Goal: Transaction & Acquisition: Download file/media

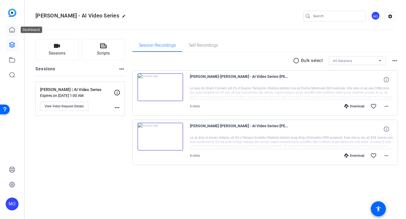
click at [13, 35] on link at bounding box center [12, 29] width 13 height 13
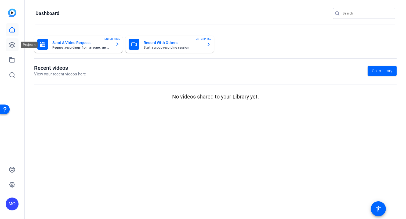
click at [14, 43] on icon at bounding box center [11, 44] width 5 height 5
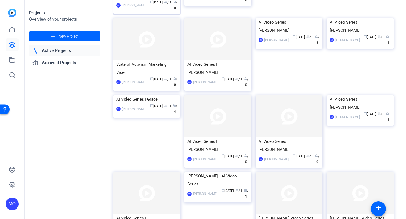
scroll to position [101, 0]
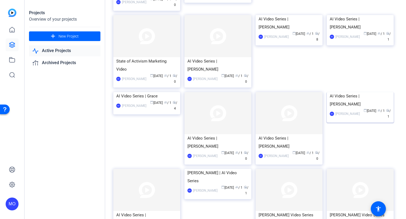
click at [361, 92] on img at bounding box center [359, 92] width 67 height 0
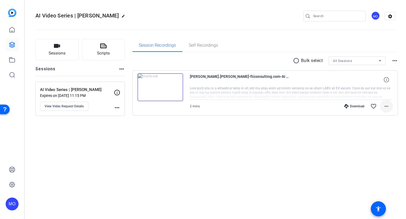
click at [388, 106] on mat-icon "more_horiz" at bounding box center [386, 106] width 6 height 6
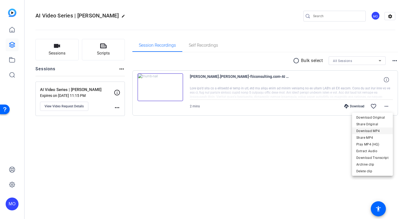
click at [374, 129] on span "Download MP4" at bounding box center [372, 131] width 32 height 6
